Goal: Task Accomplishment & Management: Manage account settings

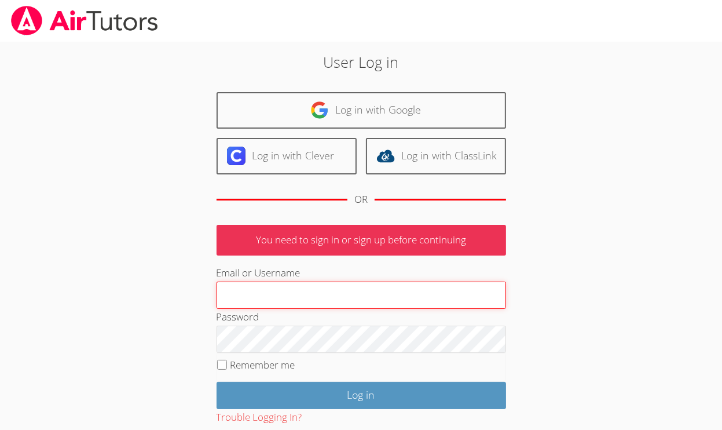
click at [243, 295] on input "Email or Username" at bounding box center [362, 295] width 290 height 28
type input "educator.amelia.roberson@gmail.com"
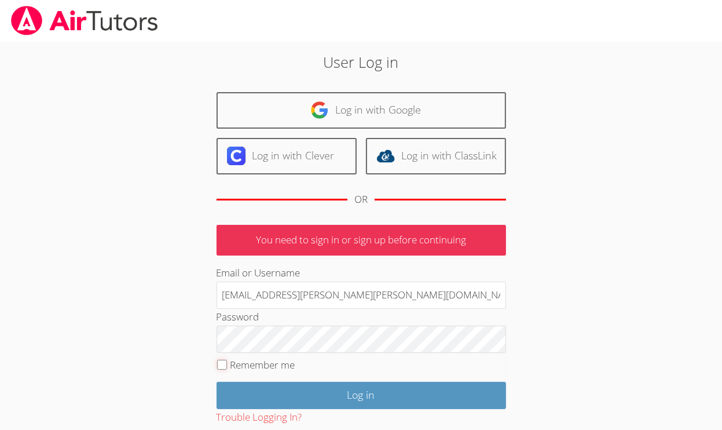
click at [220, 360] on input "Remember me" at bounding box center [222, 365] width 10 height 10
checkbox input "true"
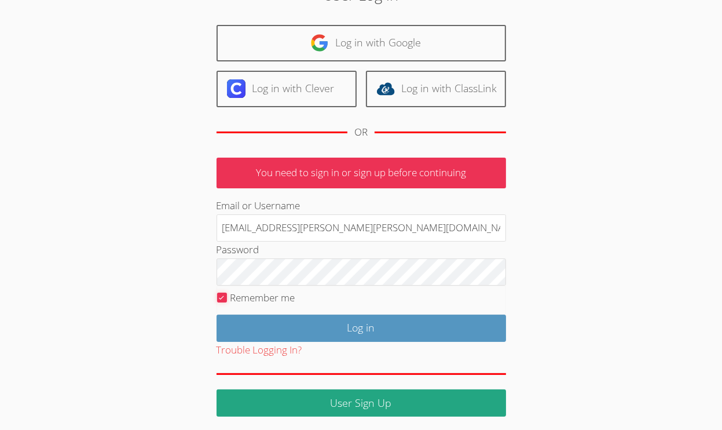
scroll to position [68, 0]
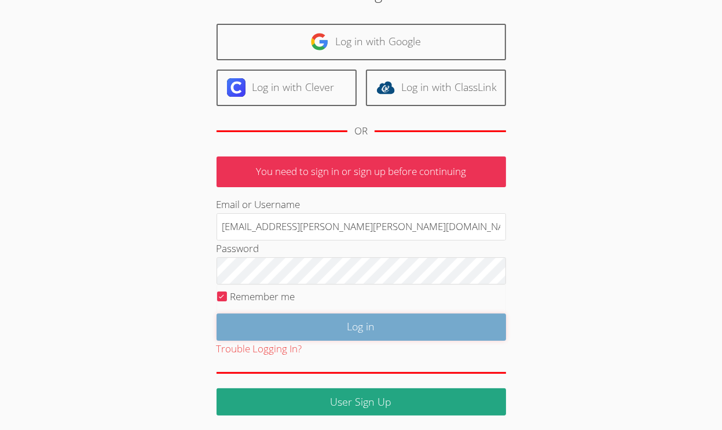
click at [387, 318] on input "Log in" at bounding box center [362, 326] width 290 height 27
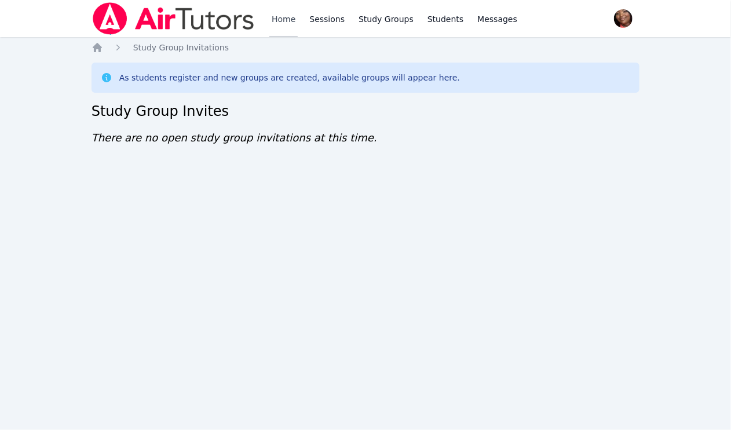
click at [286, 17] on link "Home" at bounding box center [283, 18] width 28 height 37
